Goal: Task Accomplishment & Management: Use online tool/utility

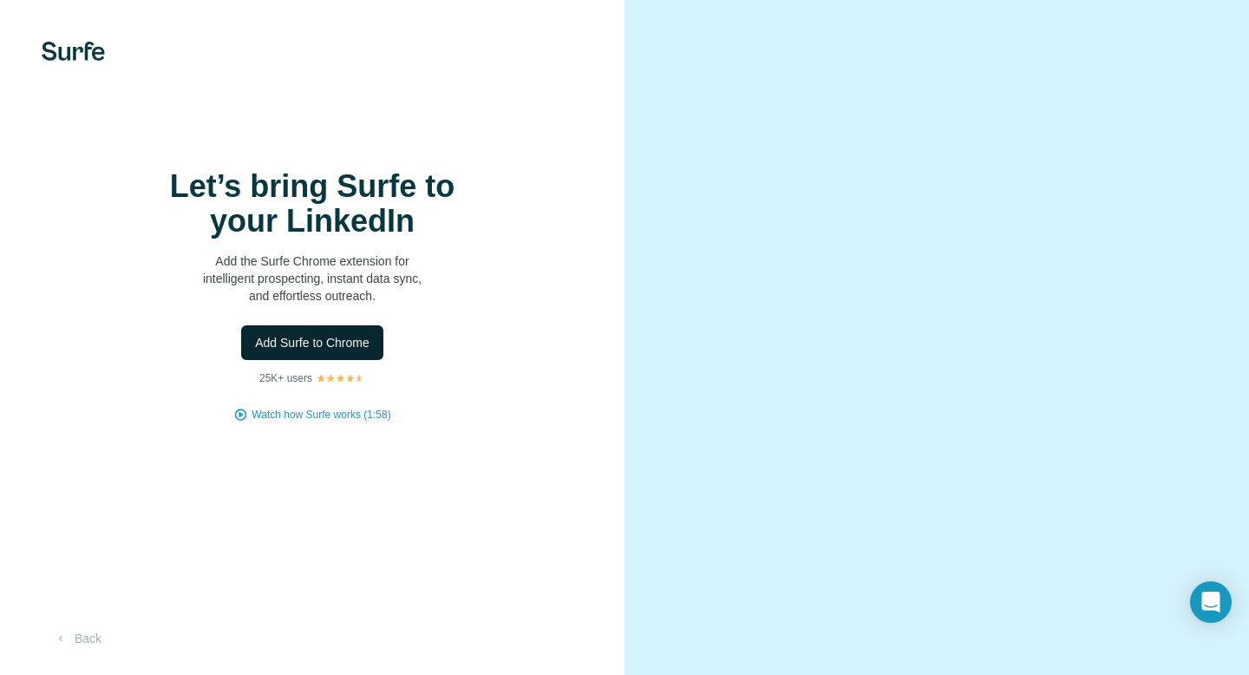
click at [320, 350] on span "Add Surfe to Chrome" at bounding box center [312, 342] width 115 height 17
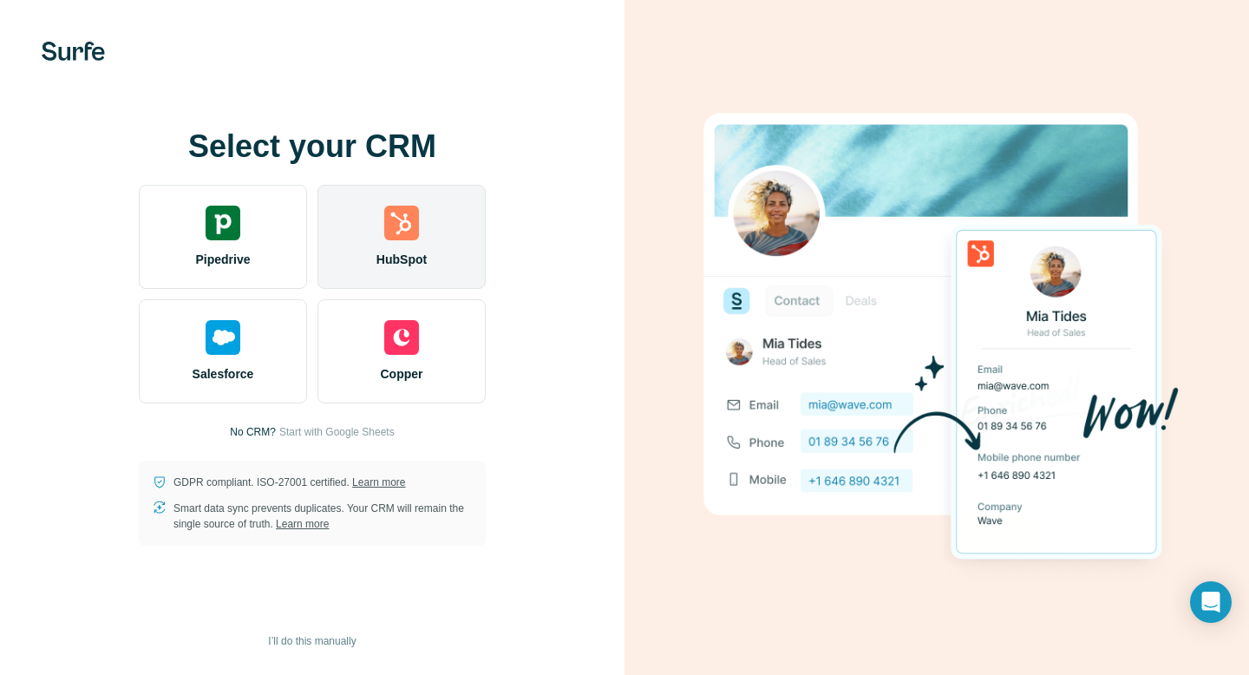
click at [377, 243] on div "HubSpot" at bounding box center [402, 237] width 168 height 104
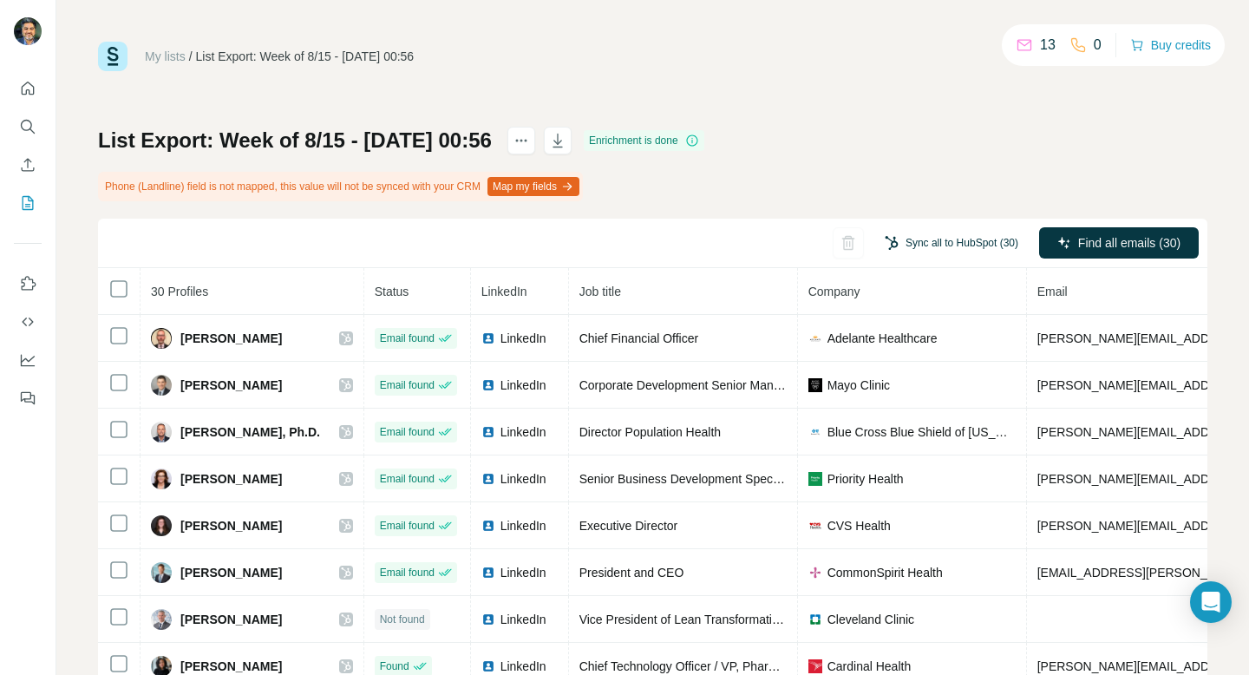
click at [898, 247] on button "Sync all to HubSpot (30)" at bounding box center [952, 243] width 158 height 26
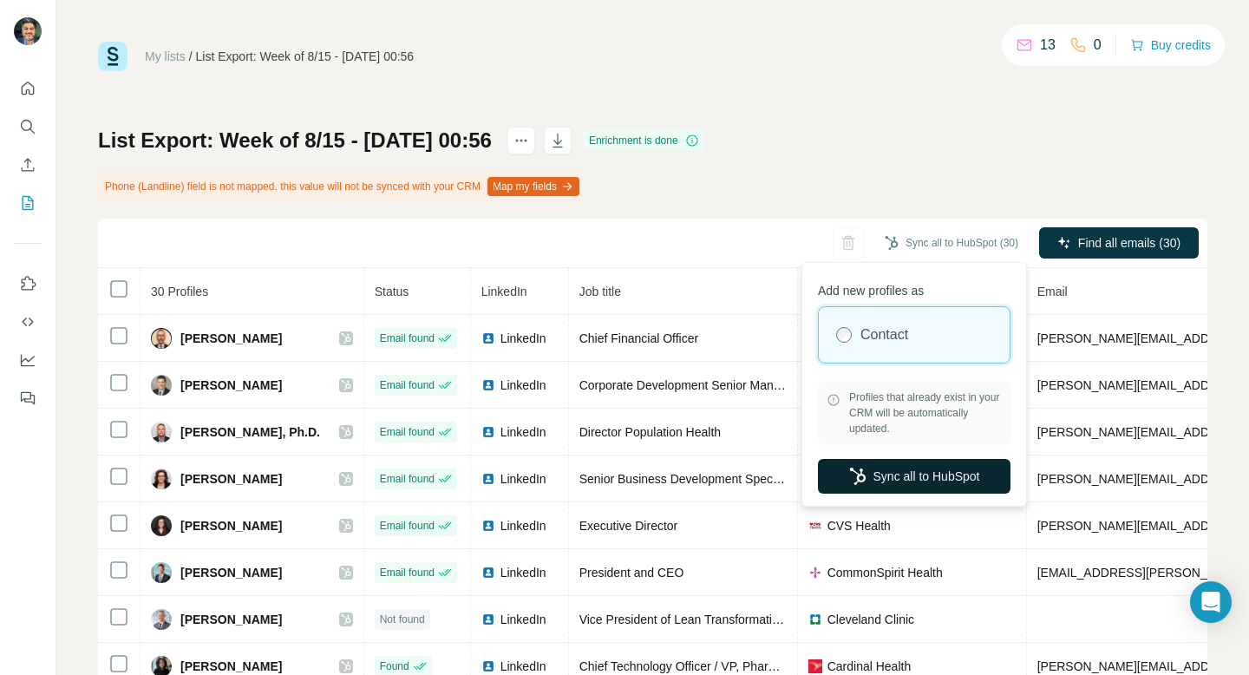
click at [891, 488] on button "Sync all to HubSpot" at bounding box center [914, 476] width 193 height 35
